Goal: Transaction & Acquisition: Download file/media

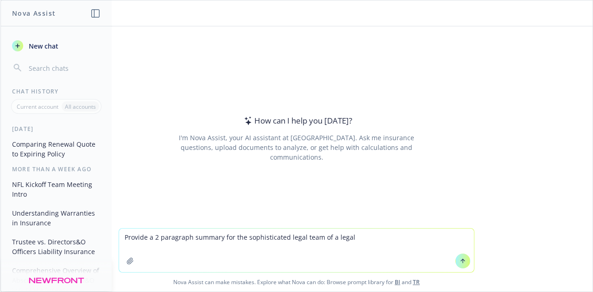
click at [119, 237] on textarea "Provide a 2 paragraph summary for the sophisticated legal team of a legal" at bounding box center [296, 251] width 355 height 44
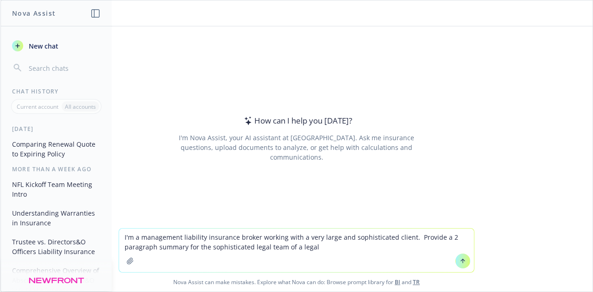
click at [404, 241] on textarea "I'm a management liability insurance broker working with a very large and sophi…" at bounding box center [296, 251] width 355 height 44
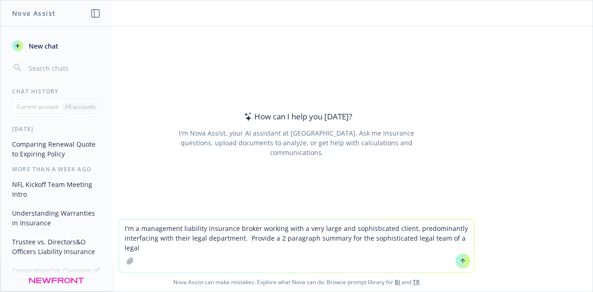
click at [244, 238] on textarea "I'm a management liability insurance broker working with a very large and sophi…" at bounding box center [296, 246] width 355 height 52
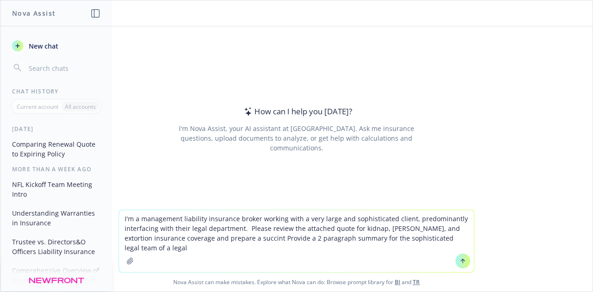
drag, startPoint x: 317, startPoint y: 237, endPoint x: 247, endPoint y: 242, distance: 69.6
click at [247, 242] on textarea "I'm a management liability insurance broker working with a very large and sophi…" at bounding box center [296, 241] width 355 height 62
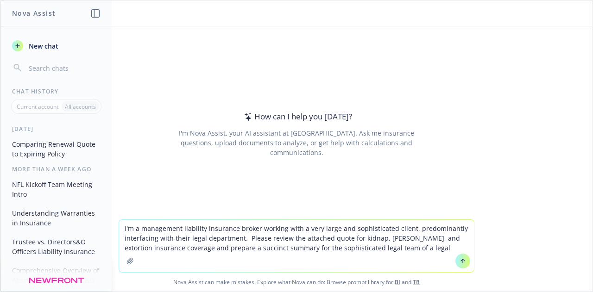
drag, startPoint x: 407, startPoint y: 247, endPoint x: 281, endPoint y: 251, distance: 126.0
click at [281, 251] on textarea "I'm a management liability insurance broker working with a very large and sophi…" at bounding box center [296, 246] width 355 height 52
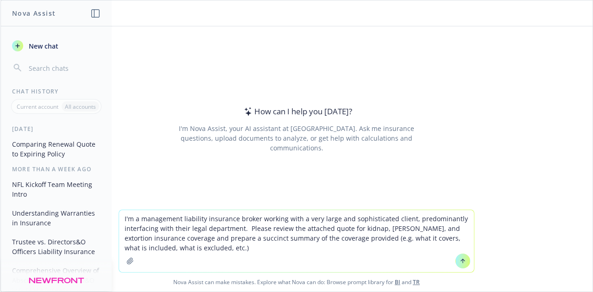
type textarea "I'm a management liability insurance broker working with a very large and sophi…"
click at [459, 262] on icon at bounding box center [462, 261] width 6 height 6
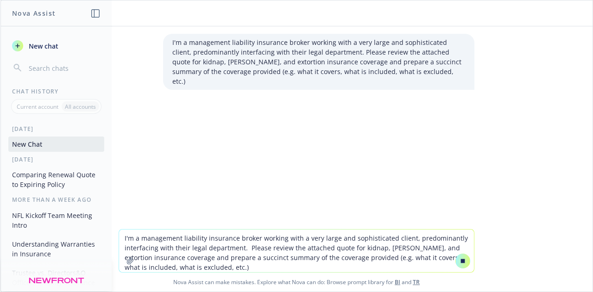
click at [127, 264] on icon "button" at bounding box center [129, 260] width 7 height 7
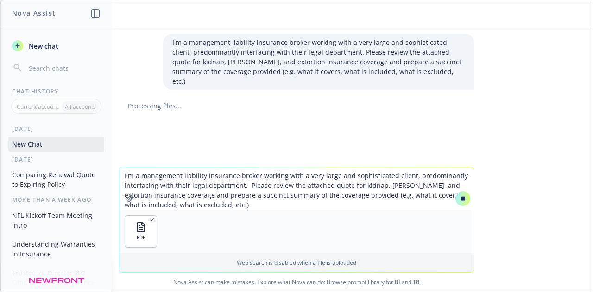
click at [323, 191] on textarea "I'm a management liability insurance broker working with a very large and sophi…" at bounding box center [296, 188] width 355 height 43
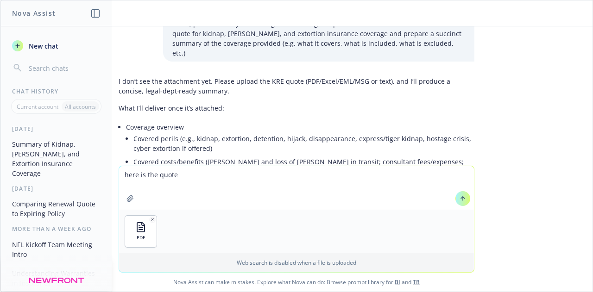
scroll to position [29, 0]
type textarea "here is the quote"
click at [455, 197] on button at bounding box center [462, 198] width 15 height 15
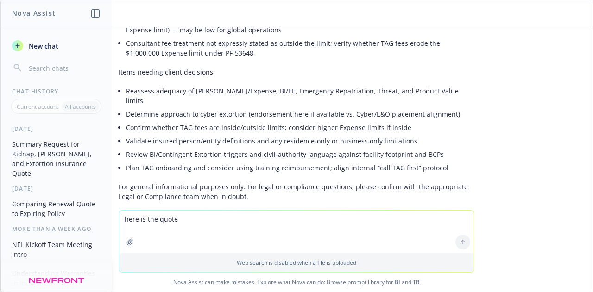
scroll to position [1817, 0]
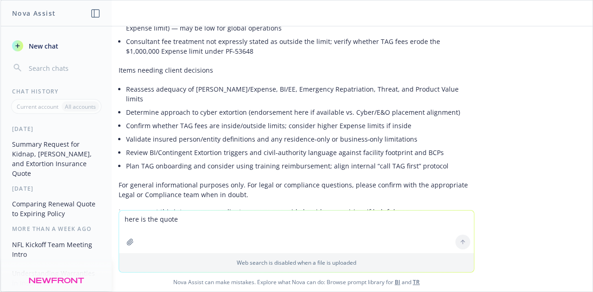
click at [257, 221] on textarea "here is the quote" at bounding box center [296, 232] width 355 height 43
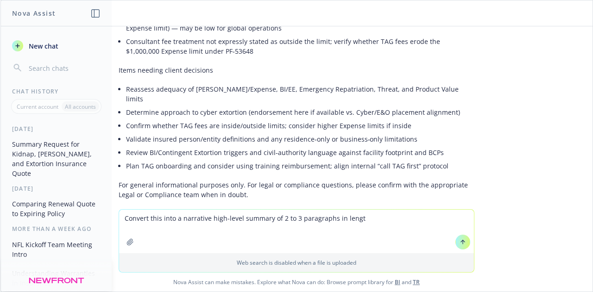
type textarea "Convert this into a narrative high-level summary of 2 to 3 paragraphs in length"
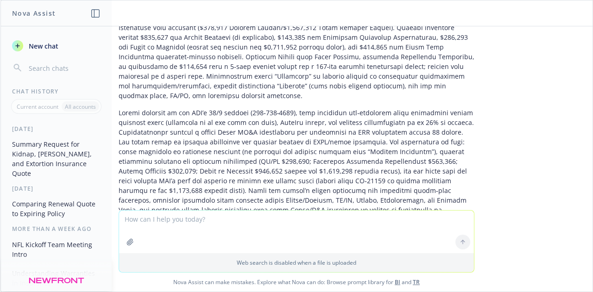
scroll to position [2128, 0]
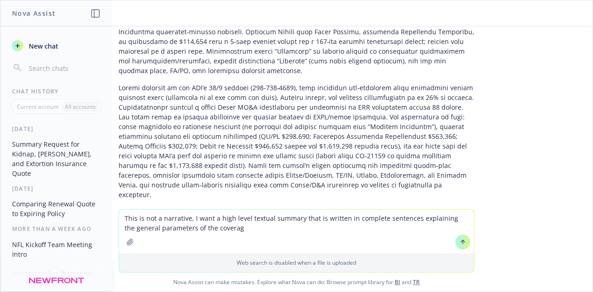
type textarea "This is not a narrative, I want a high level textual summary that is written in…"
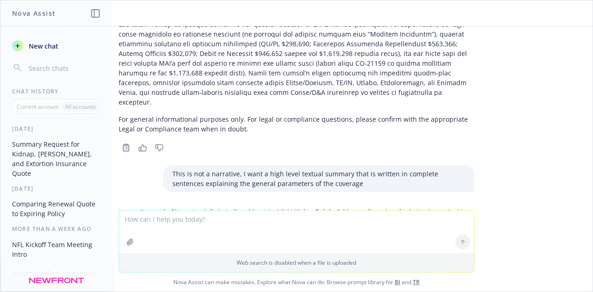
scroll to position [2282, 0]
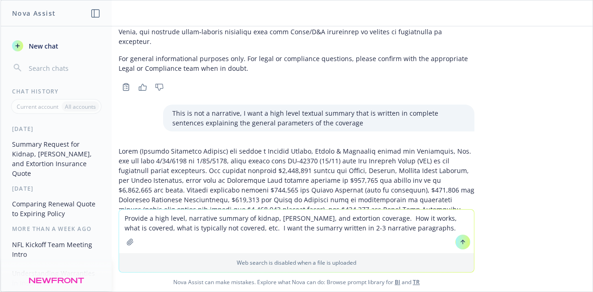
type textarea "Provide a high level, narrative summary of kidnap, ransom, and extortion covera…"
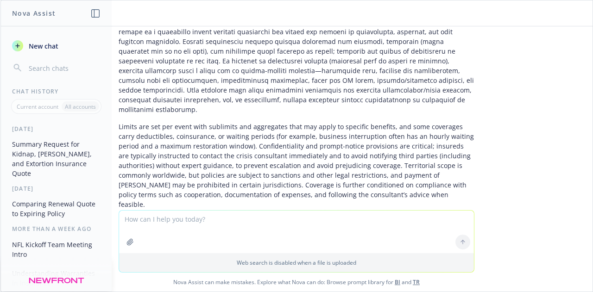
scroll to position [2820, 0]
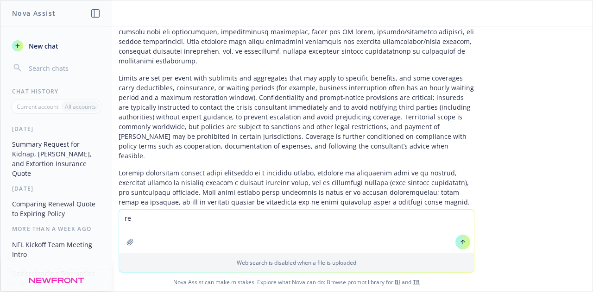
type textarea "r"
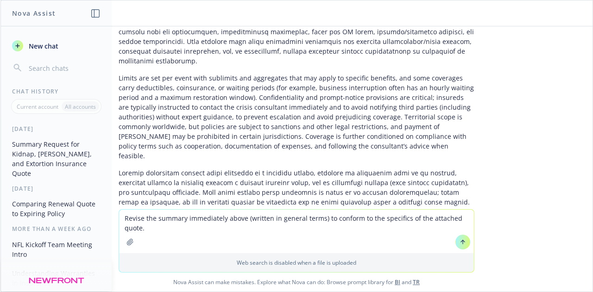
type textarea "Revise the summary immediately above (written in general terms) to conform to t…"
click at [130, 239] on icon "button" at bounding box center [129, 241] width 7 height 7
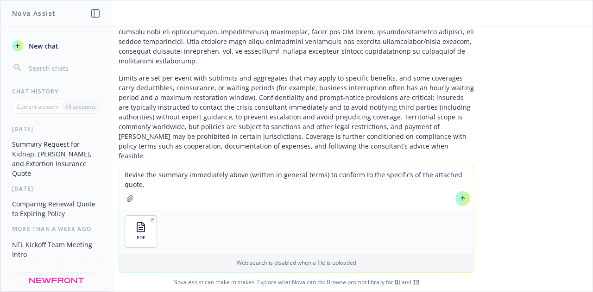
click at [455, 201] on button at bounding box center [462, 198] width 15 height 15
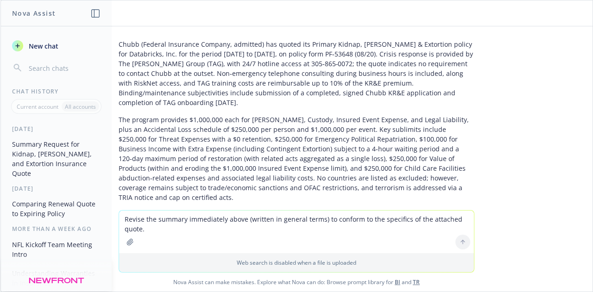
scroll to position [3176, 0]
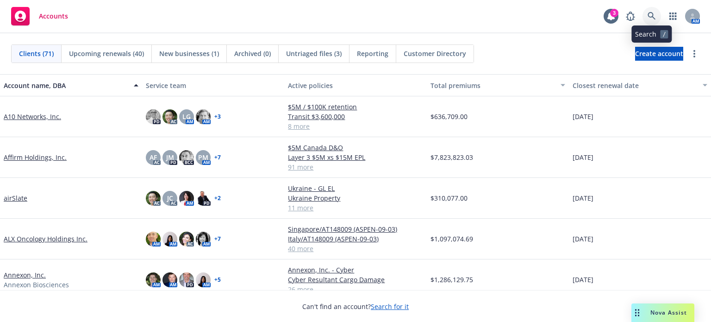
click at [647, 15] on link at bounding box center [652, 16] width 19 height 19
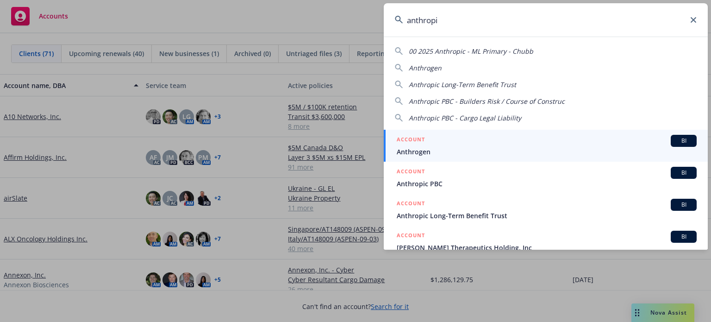
type input "anthropic"
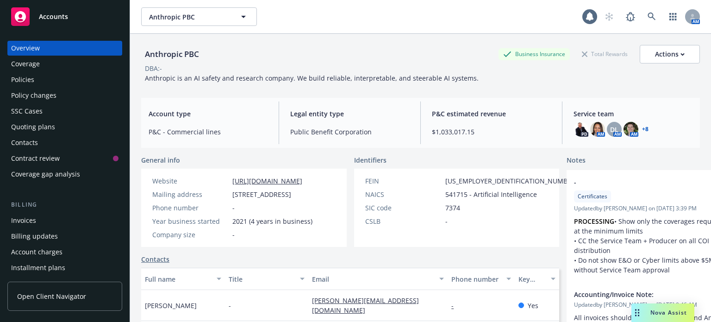
click at [28, 80] on div "Policies" at bounding box center [22, 79] width 23 height 15
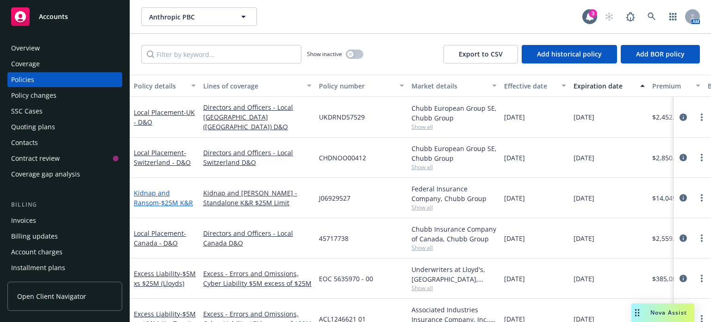
click at [166, 192] on link "Kidnap and [PERSON_NAME] - $25M K&R" at bounding box center [163, 197] width 59 height 19
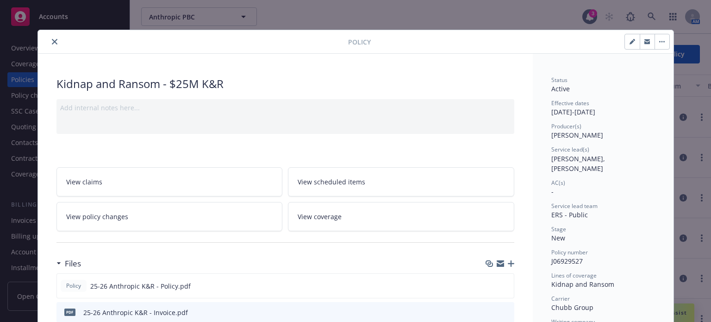
scroll to position [62, 0]
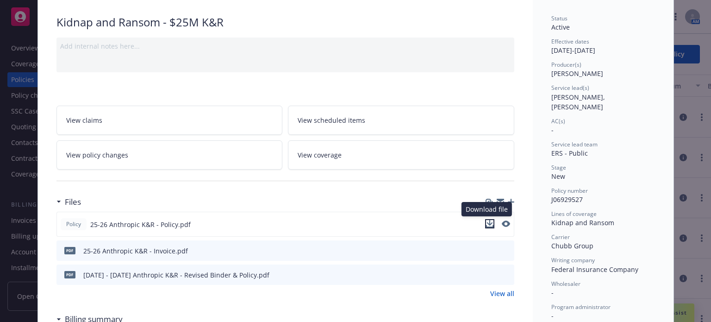
click at [487, 222] on icon "download file" at bounding box center [489, 223] width 7 height 7
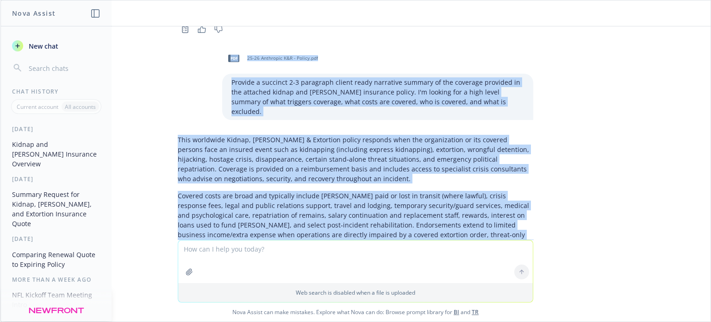
scroll to position [1146, 0]
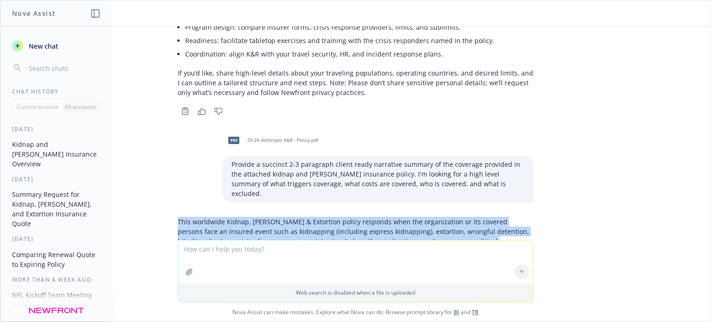
drag, startPoint x: 319, startPoint y: 192, endPoint x: 171, endPoint y: 212, distance: 149.4
click at [178, 213] on div "This worldwide Kidnap, [PERSON_NAME] & Extortion policy responds when the organ…" at bounding box center [356, 321] width 356 height 217
copy div "Lore ipsumdolo Sitame, Consec & Adipiscin elitse doeiusmo temp inc utlaboreetdo…"
